Goal: Navigation & Orientation: Find specific page/section

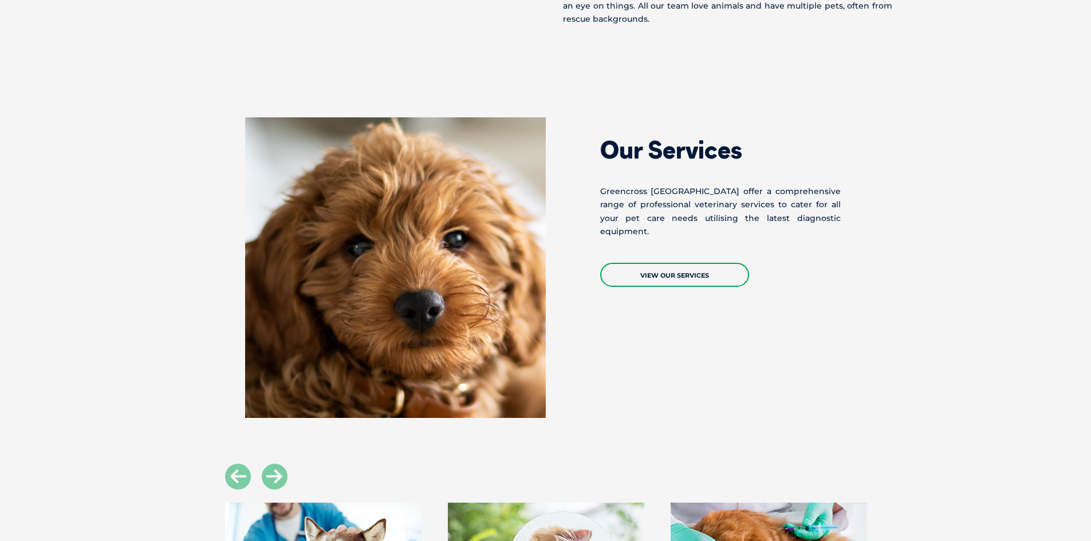
scroll to position [942, 0]
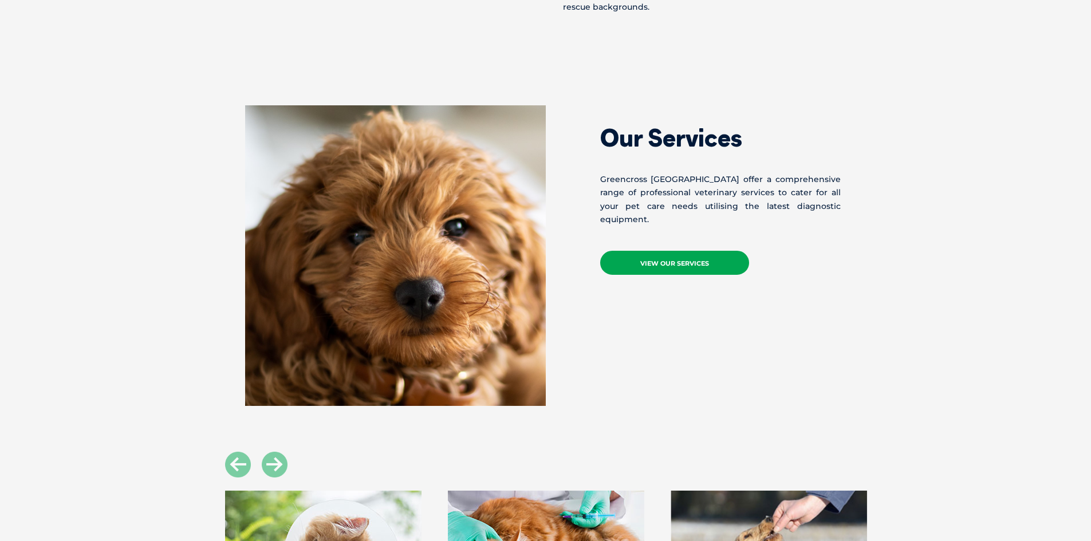
click at [668, 255] on link "View Our Services" at bounding box center [674, 263] width 149 height 24
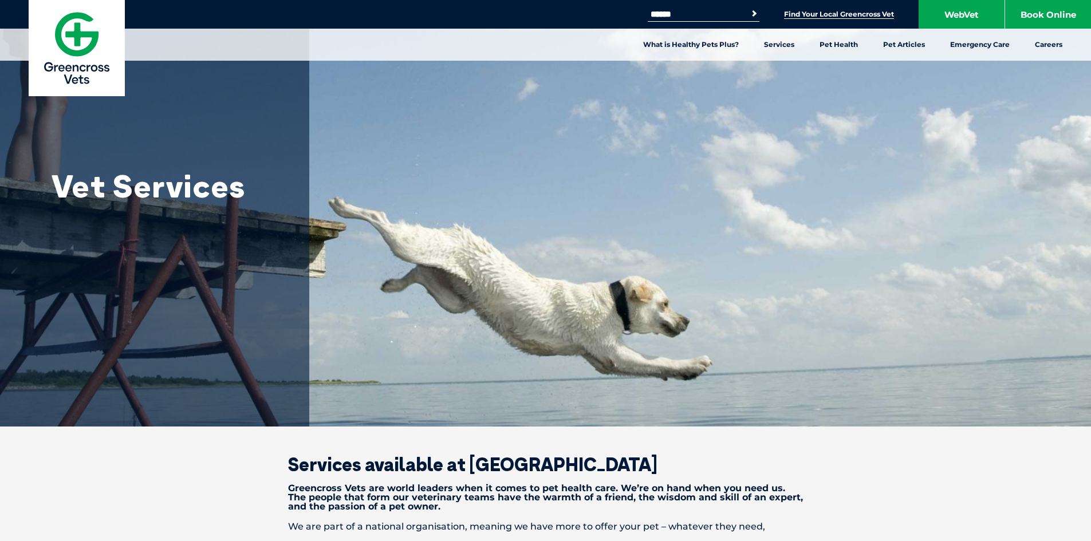
click at [817, 14] on link "Find Your Local Greencross Vet" at bounding box center [839, 14] width 110 height 9
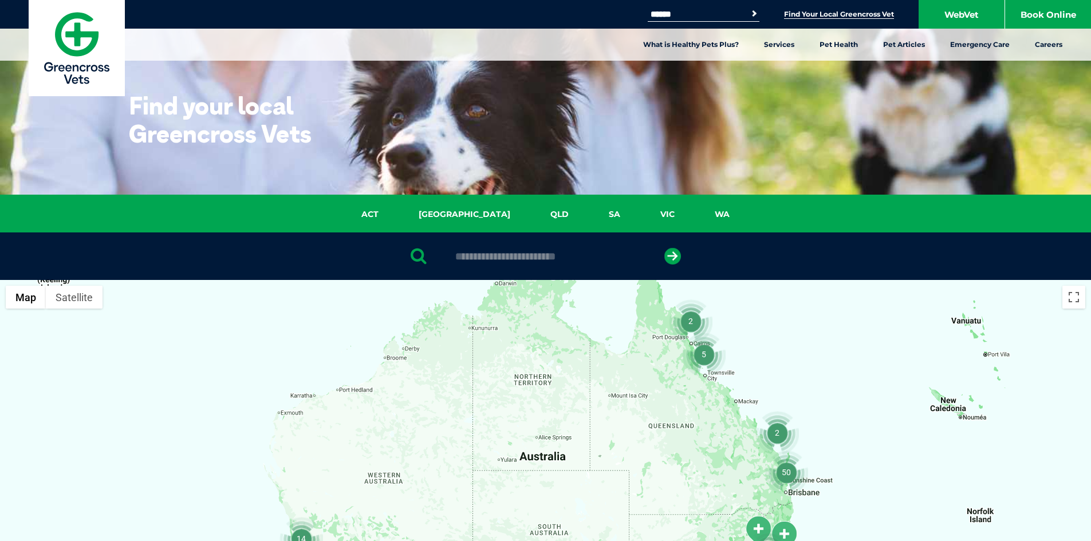
click at [827, 14] on link "Find Your Local Greencross Vet" at bounding box center [839, 14] width 110 height 9
click at [790, 8] on li "Find Your Local Greencross Vet" at bounding box center [839, 13] width 110 height 13
click at [793, 13] on link "Find Your Local Greencross Vet" at bounding box center [839, 14] width 110 height 9
click at [790, 15] on link "Find Your Local Greencross Vet" at bounding box center [839, 14] width 110 height 9
click at [465, 213] on link "[GEOGRAPHIC_DATA]" at bounding box center [464, 214] width 132 height 13
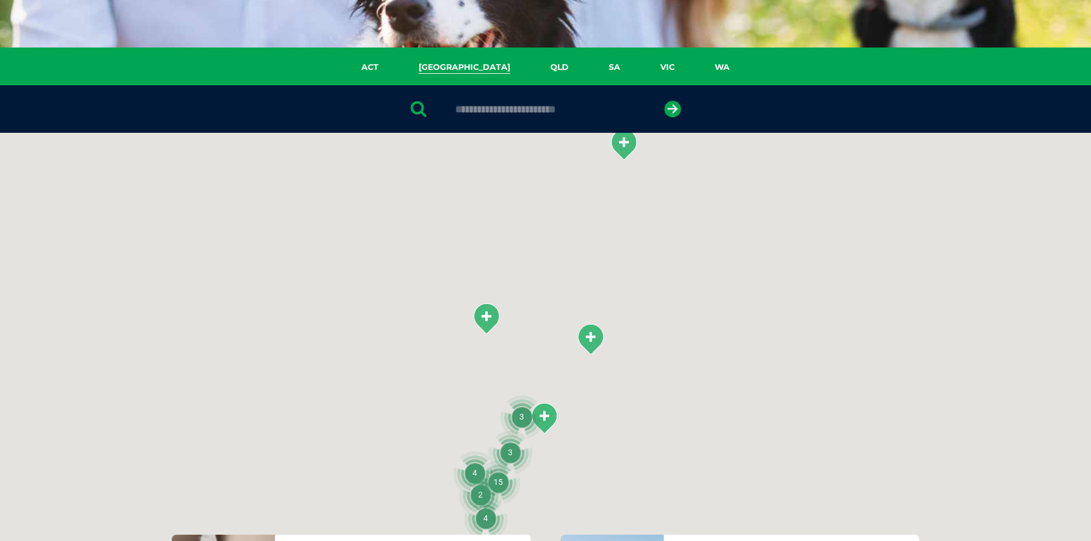
scroll to position [263, 0]
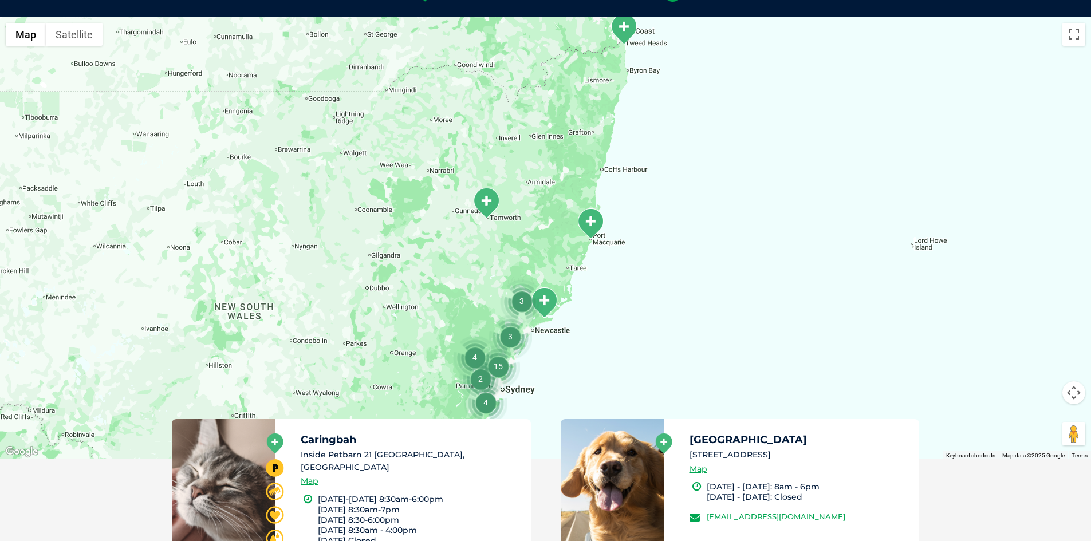
click at [1073, 385] on button "Map camera controls" at bounding box center [1073, 392] width 23 height 23
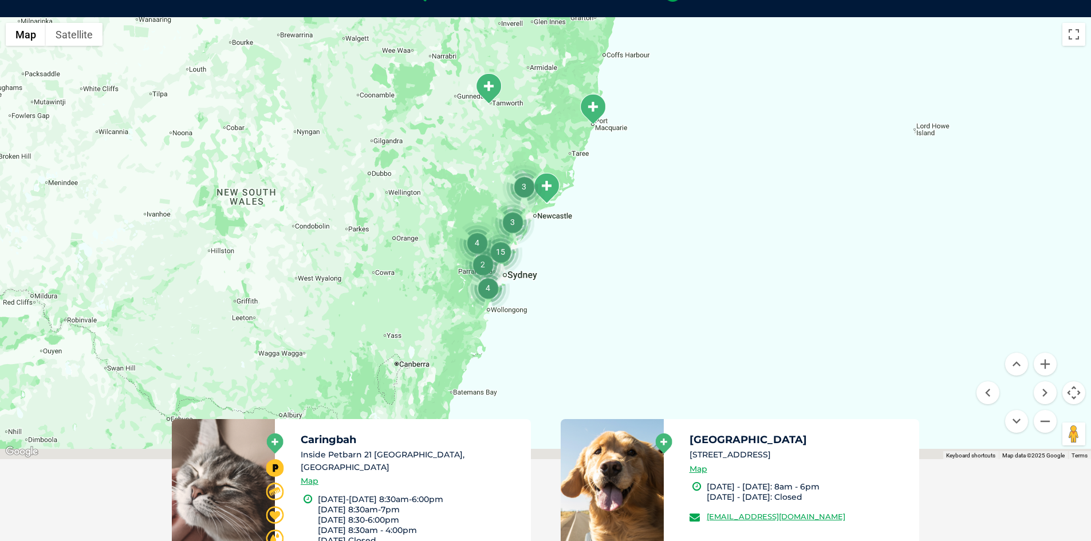
drag, startPoint x: 522, startPoint y: 236, endPoint x: 536, endPoint y: 89, distance: 147.8
click at [536, 89] on div at bounding box center [545, 238] width 1091 height 442
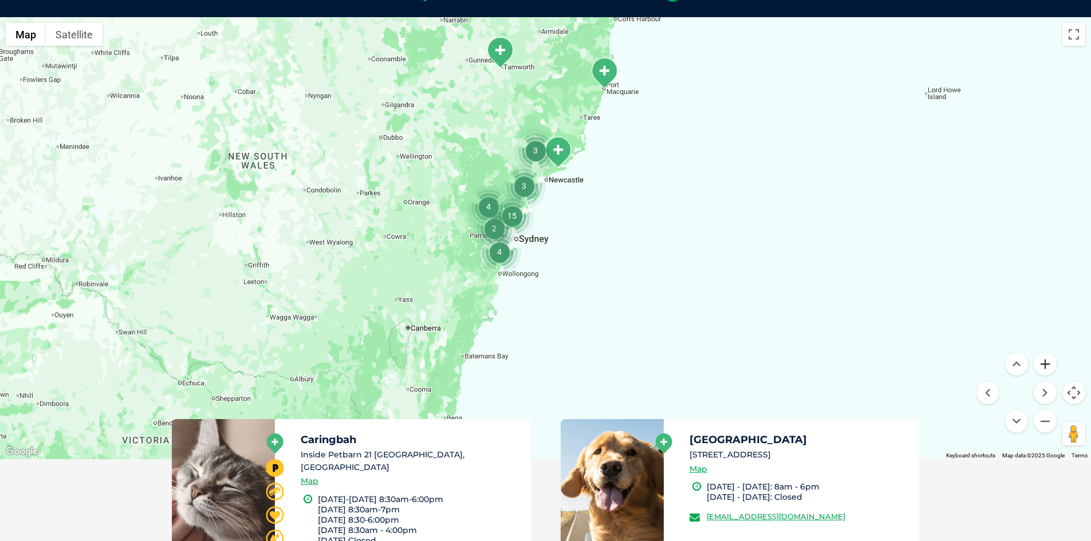
click at [1046, 362] on button "Zoom in" at bounding box center [1044, 364] width 23 height 23
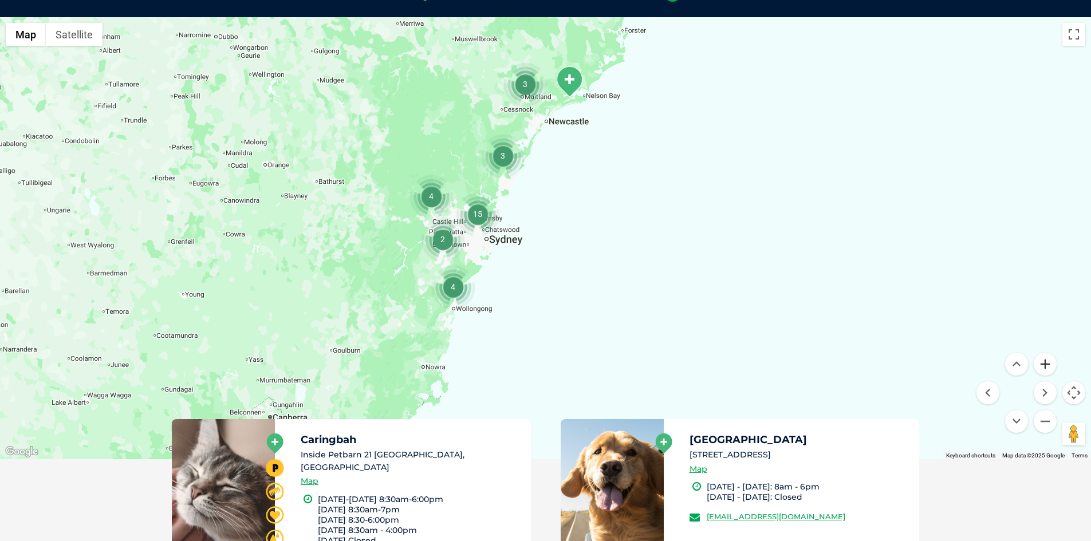
click at [1046, 362] on button "Zoom in" at bounding box center [1044, 364] width 23 height 23
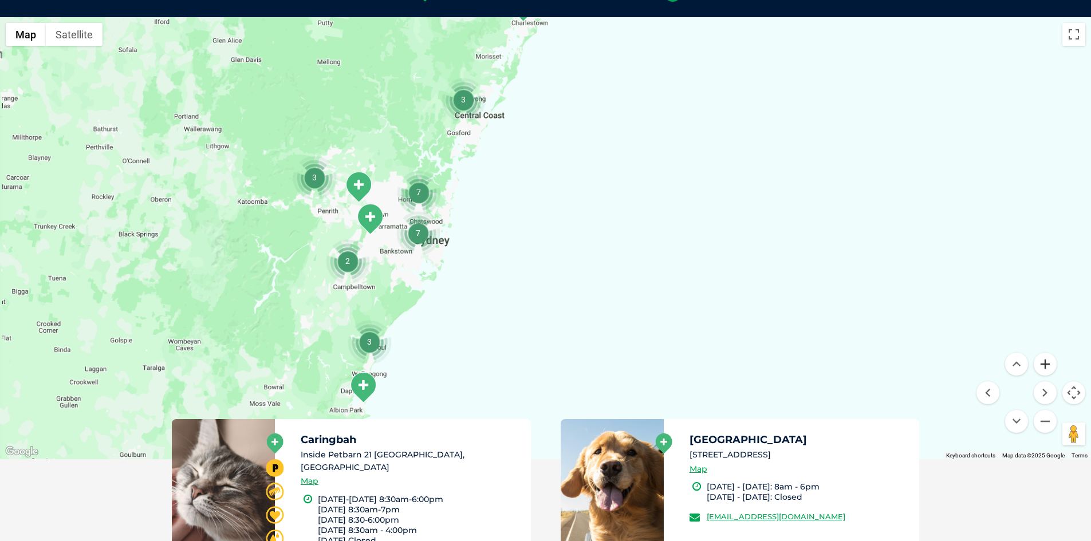
click at [1046, 362] on button "Zoom in" at bounding box center [1044, 364] width 23 height 23
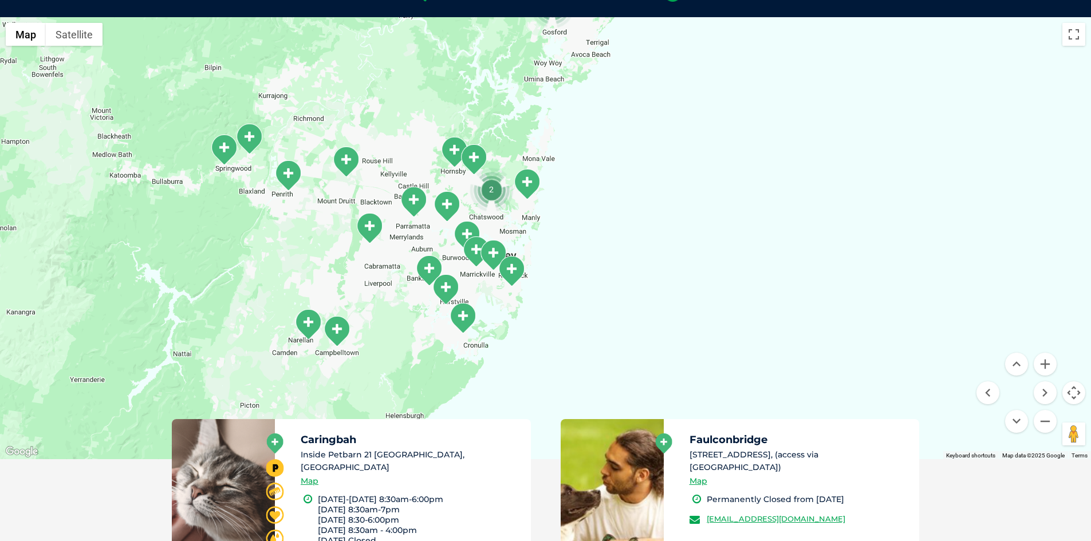
drag, startPoint x: 459, startPoint y: 307, endPoint x: 590, endPoint y: 323, distance: 131.5
click at [590, 323] on div at bounding box center [545, 238] width 1091 height 442
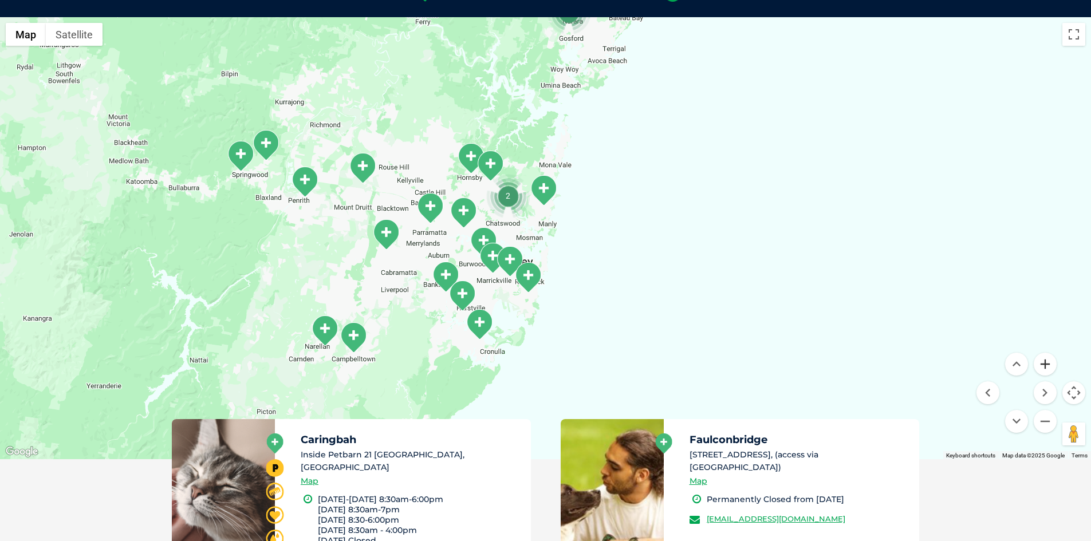
click at [1044, 365] on button "Zoom in" at bounding box center [1044, 364] width 23 height 23
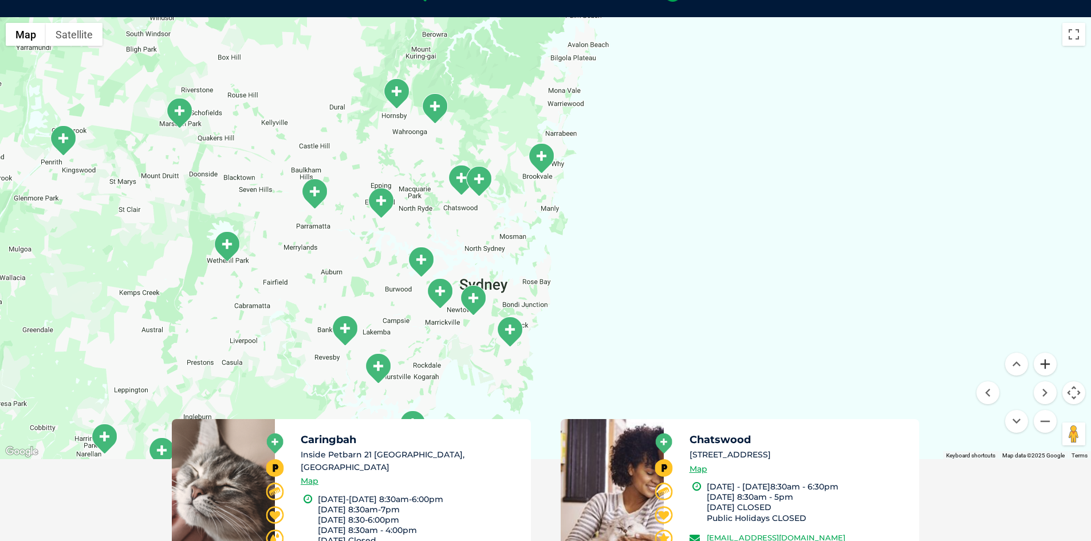
click at [1044, 365] on button "Zoom in" at bounding box center [1044, 364] width 23 height 23
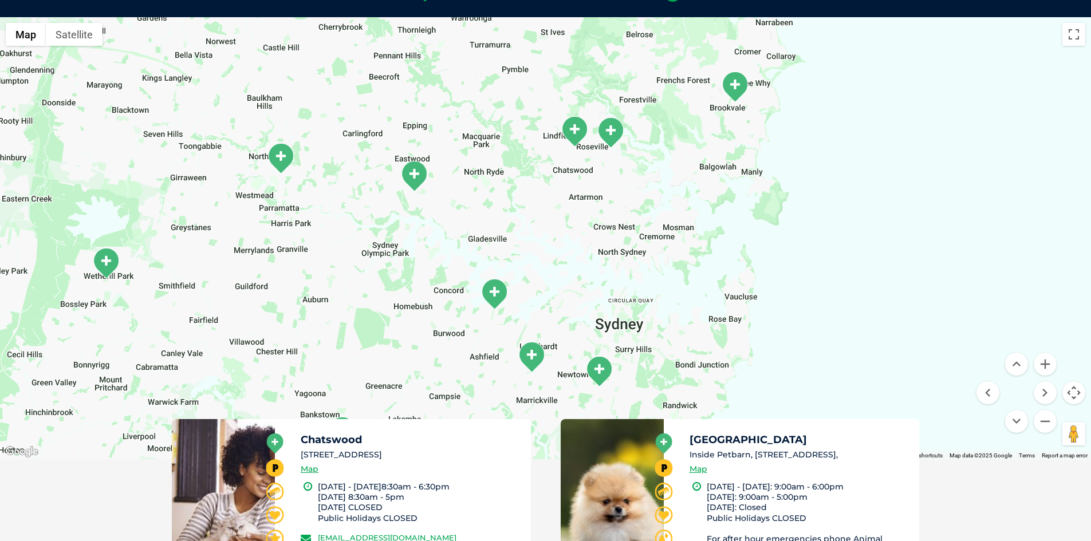
drag, startPoint x: 591, startPoint y: 341, endPoint x: 789, endPoint y: 333, distance: 198.2
click at [789, 333] on div at bounding box center [545, 238] width 1091 height 442
click at [1045, 364] on button "Zoom in" at bounding box center [1044, 364] width 23 height 23
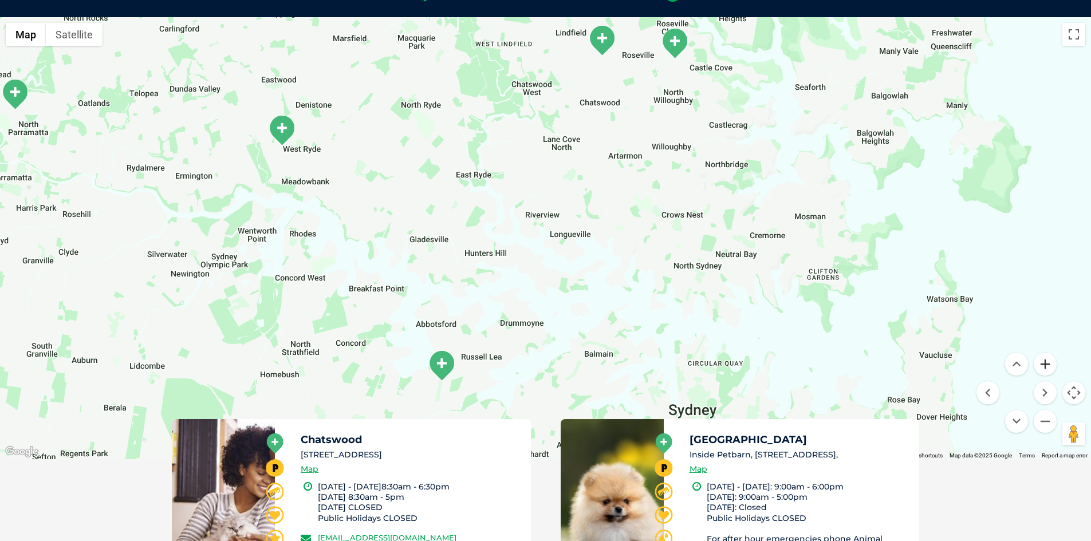
click at [1045, 364] on button "Zoom in" at bounding box center [1044, 364] width 23 height 23
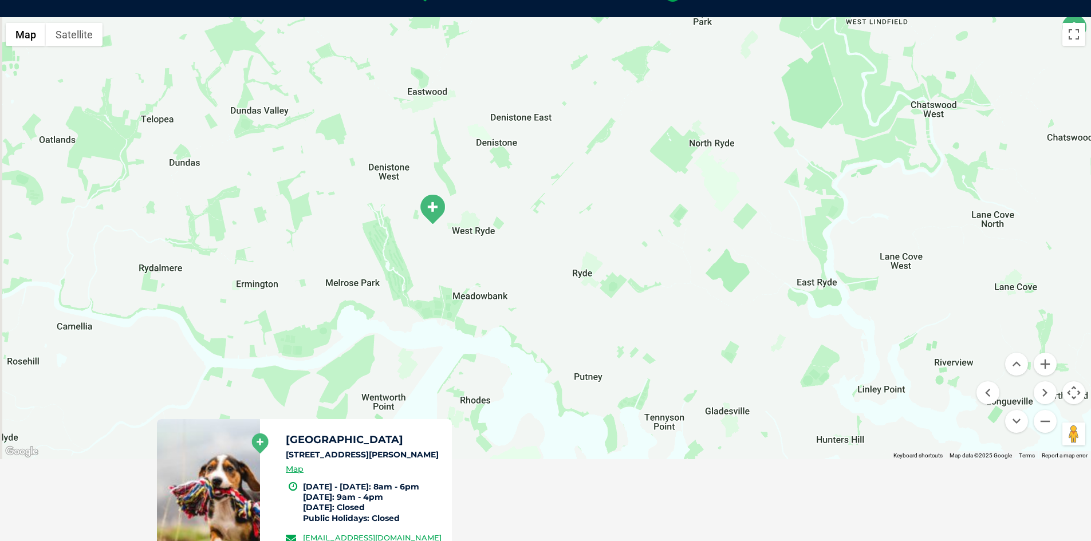
drag, startPoint x: 354, startPoint y: 193, endPoint x: 752, endPoint y: 357, distance: 429.5
click at [774, 366] on div at bounding box center [545, 238] width 1091 height 442
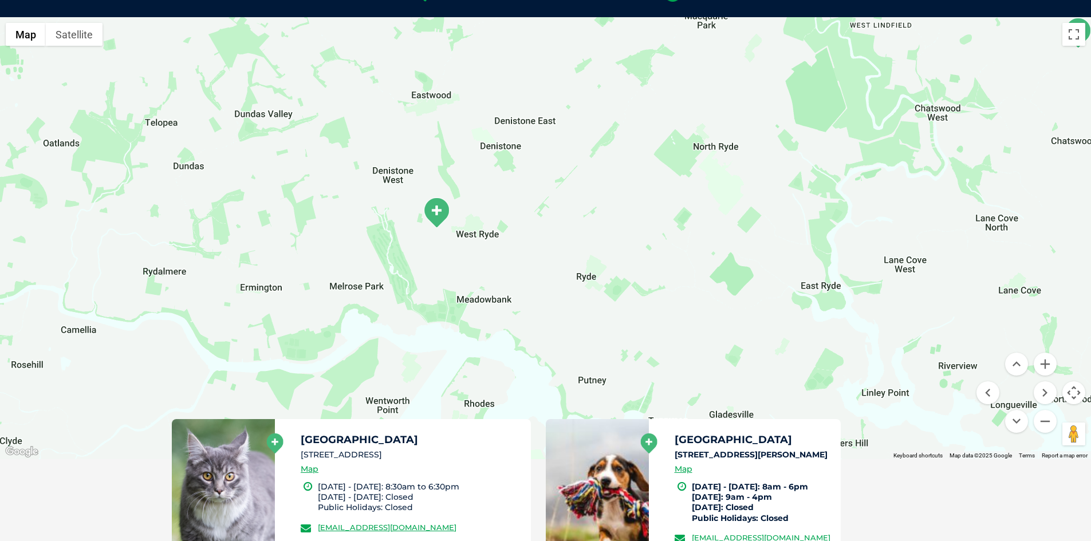
click at [436, 214] on img "West Ryde" at bounding box center [436, 212] width 29 height 31
